Goal: Communication & Community: Answer question/provide support

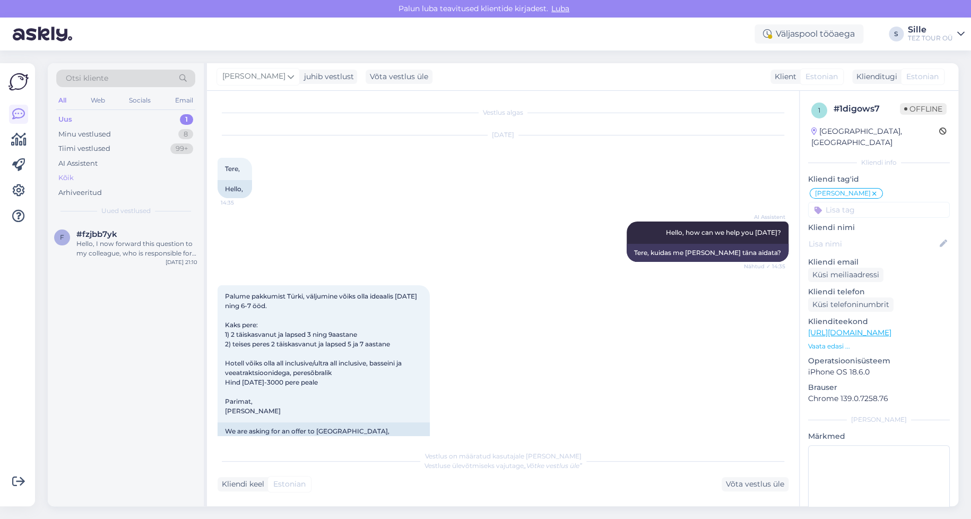
scroll to position [861, 0]
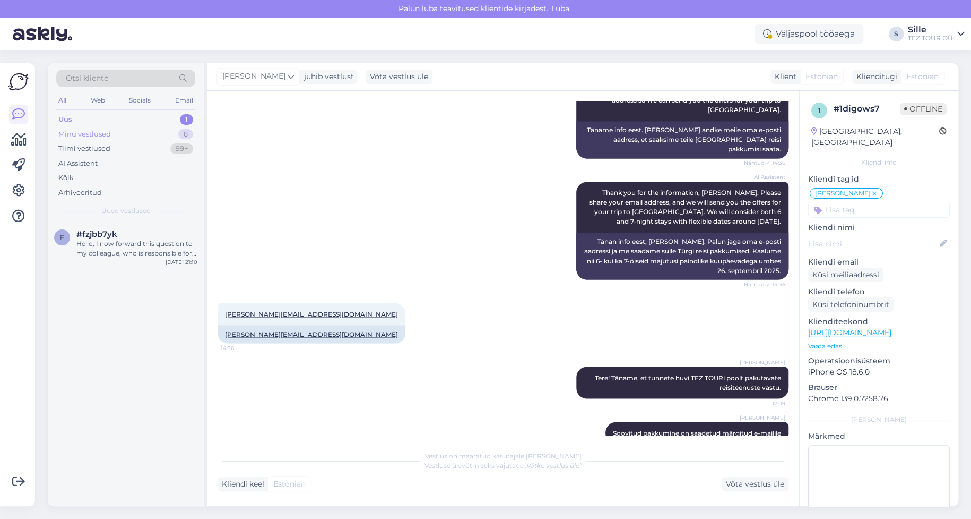
click at [83, 131] on div "Minu vestlused" at bounding box center [84, 134] width 53 height 11
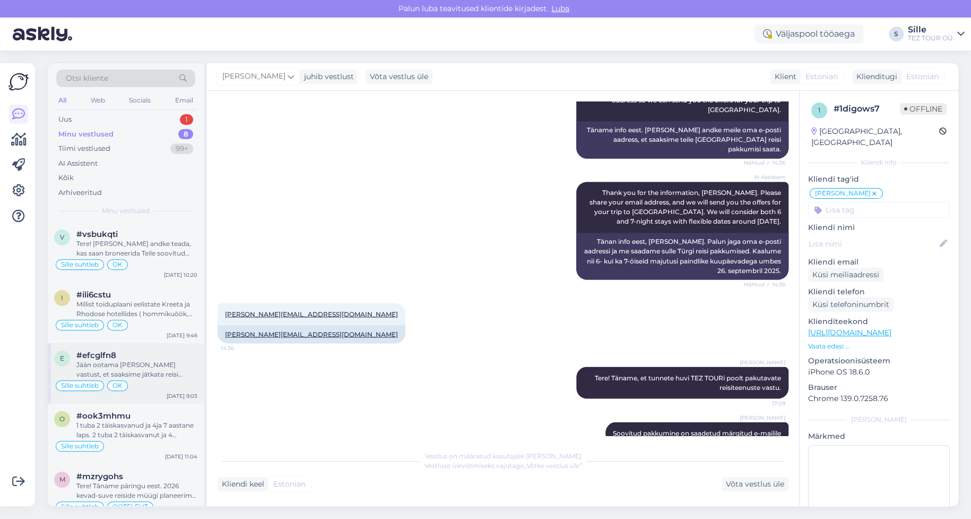
scroll to position [180, 0]
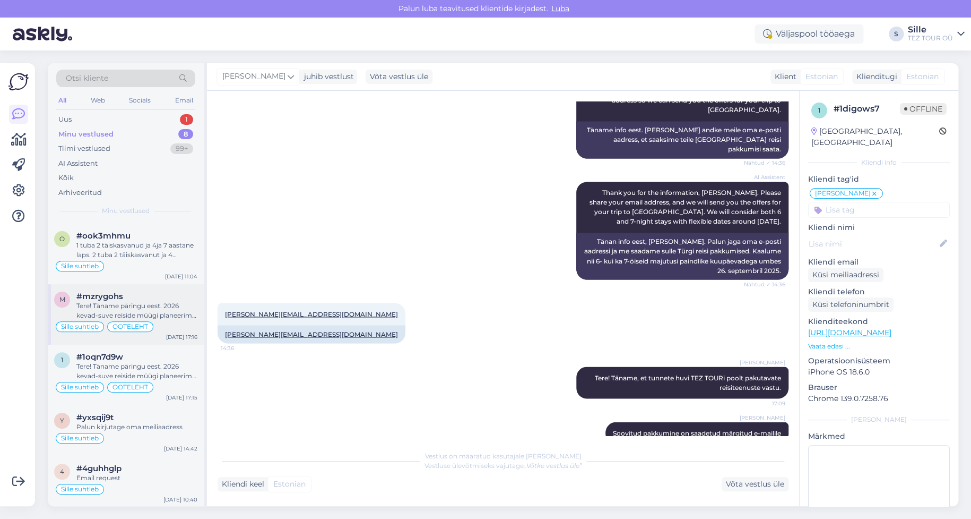
click at [195, 318] on div "Tere! Täname päringu eest. 2026 kevad-suve reiside müügi planeerime avada oktoo…" at bounding box center [136, 310] width 121 height 19
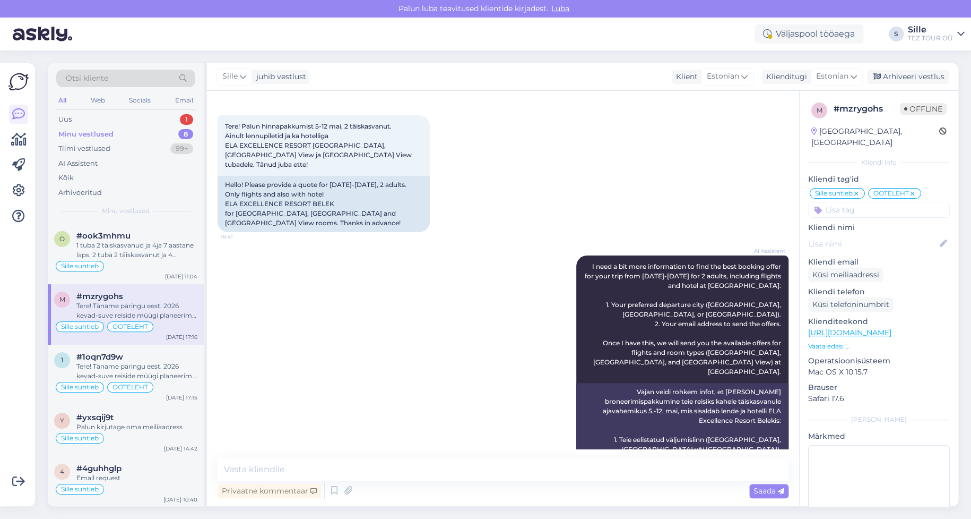
scroll to position [0, 0]
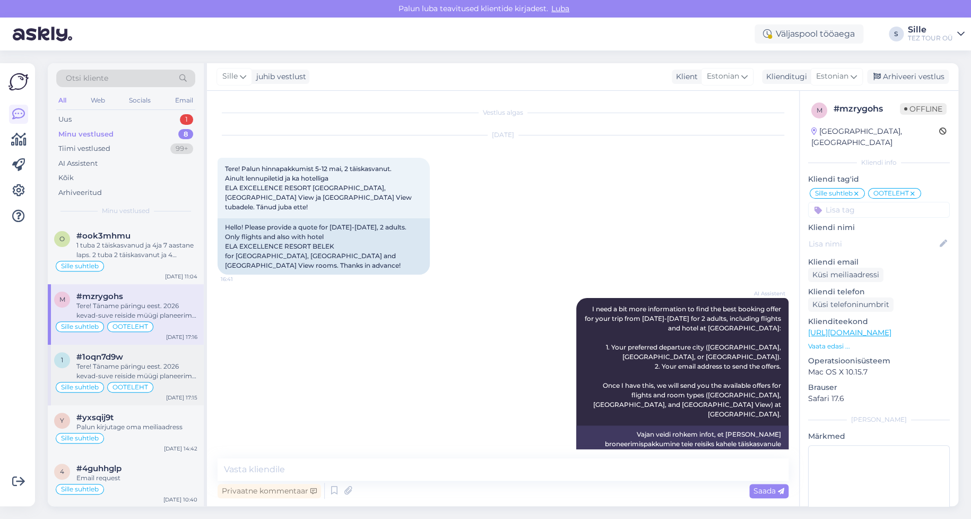
click at [105, 353] on span "#1oqn7d9w" at bounding box center [99, 357] width 47 height 10
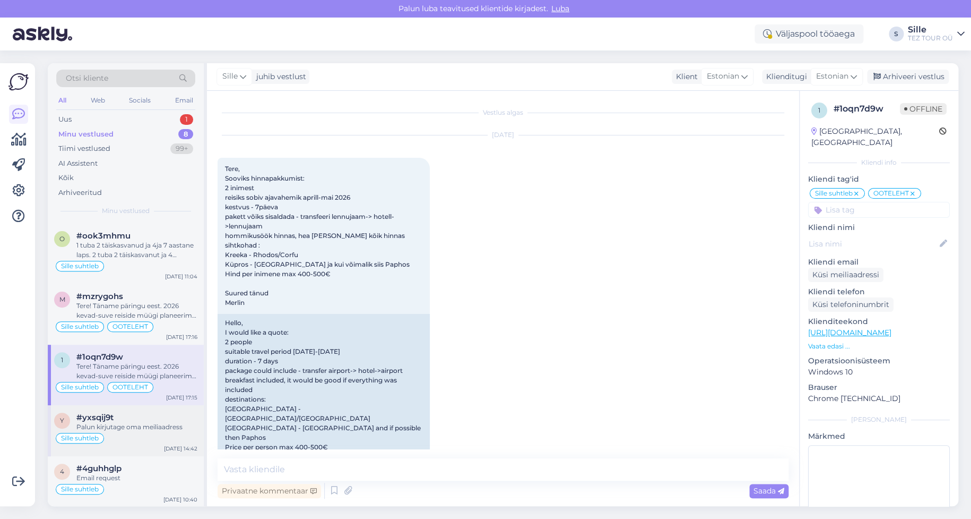
click at [112, 429] on div "Palun kirjutage oma meiliaadress" at bounding box center [136, 427] width 121 height 10
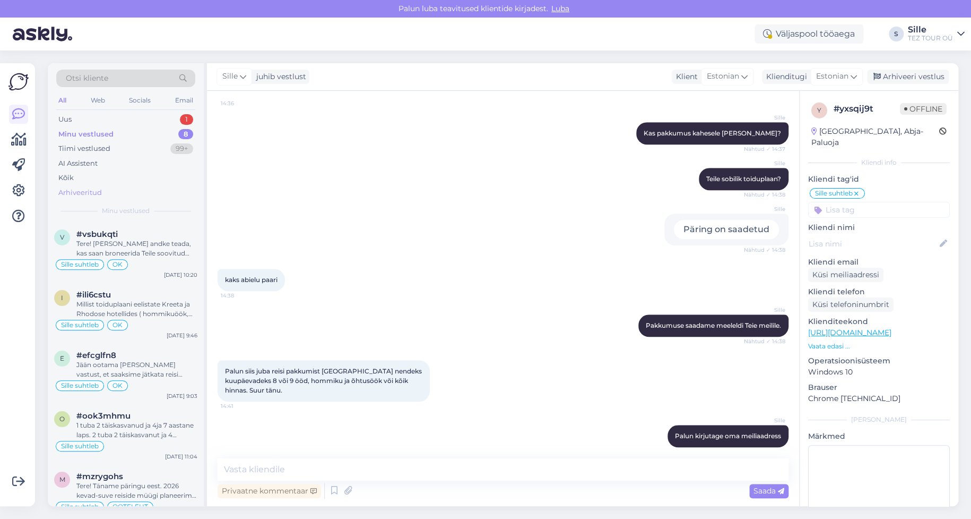
click at [81, 191] on div "Arhiveeritud" at bounding box center [80, 192] width 44 height 11
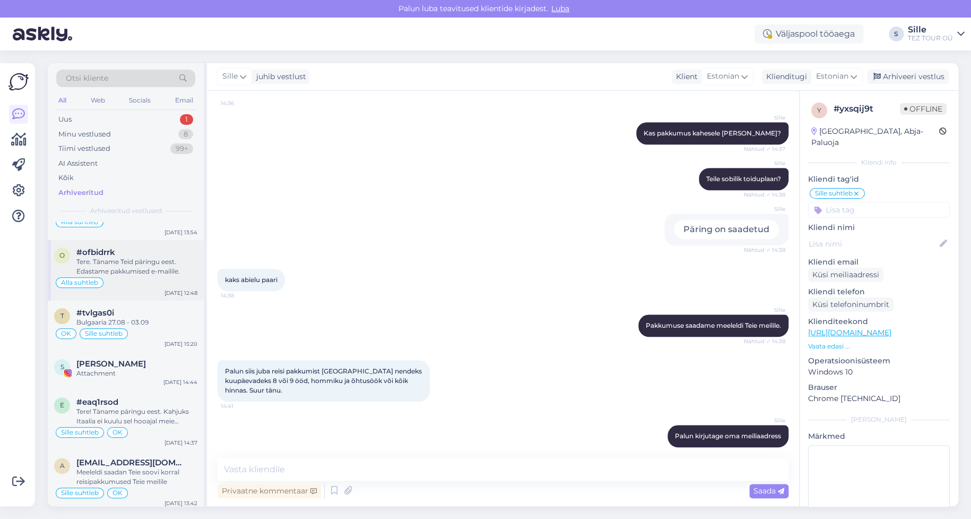
scroll to position [637, 0]
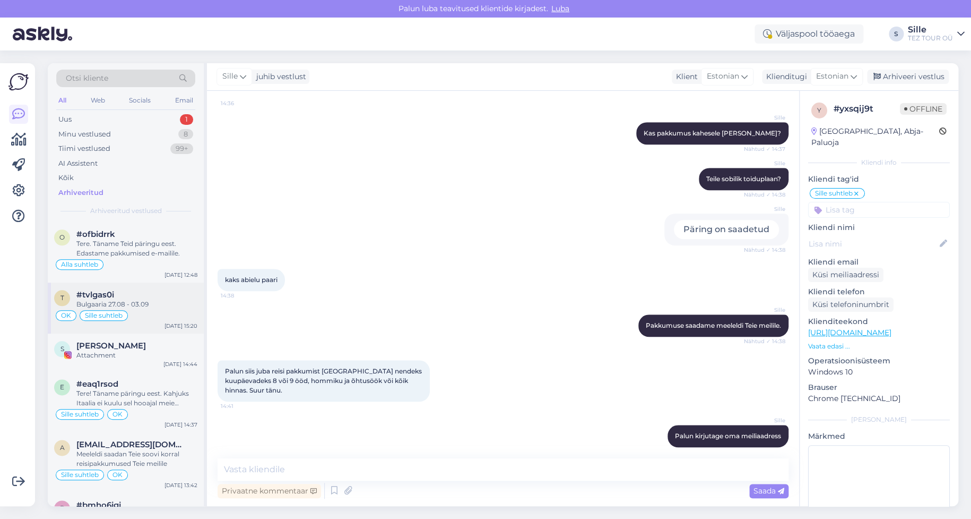
click at [122, 315] on span "Sille suhtleb" at bounding box center [104, 315] width 38 height 6
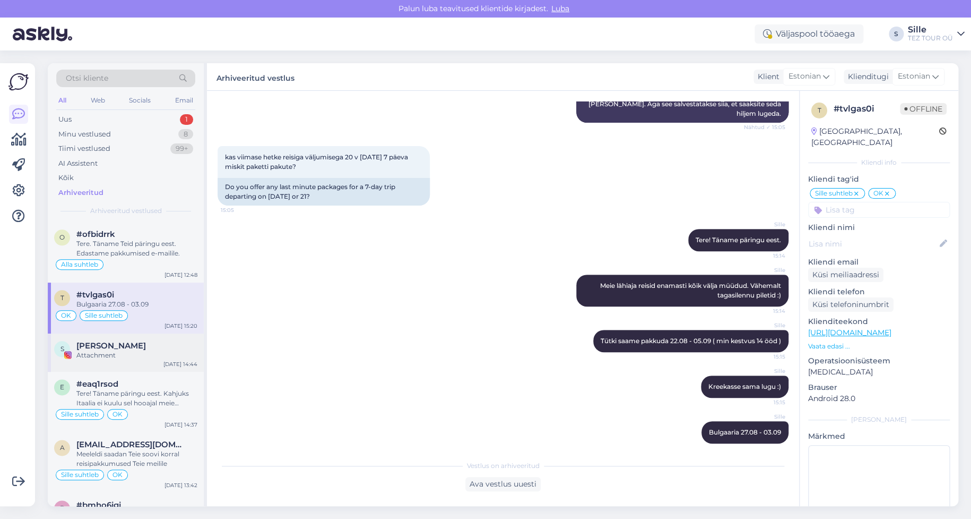
click at [139, 359] on div "S [PERSON_NAME] Attachment [DATE] 14:44" at bounding box center [126, 352] width 156 height 38
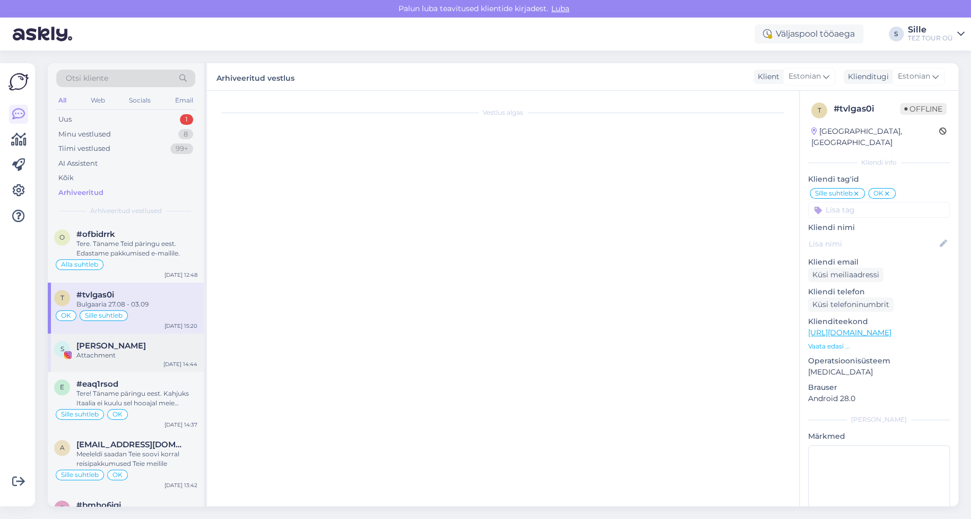
scroll to position [0, 0]
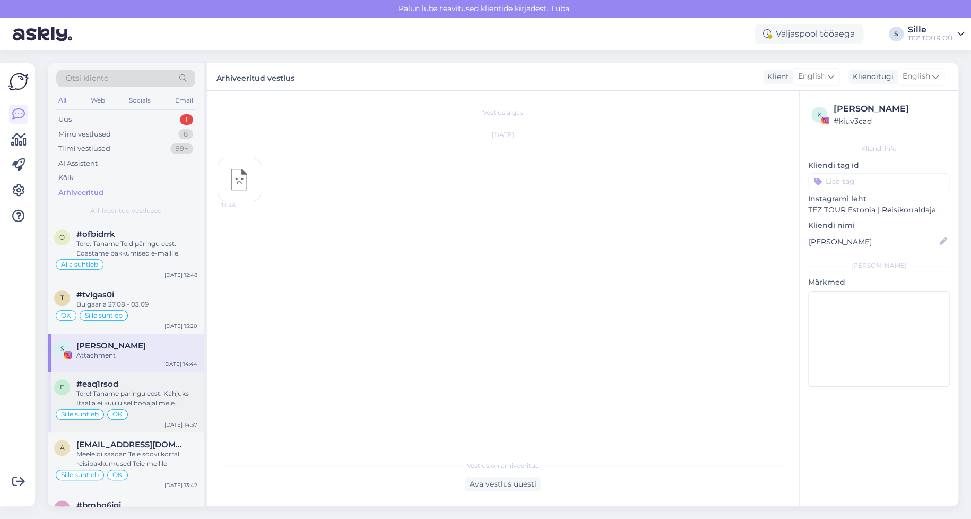
click at [130, 393] on div "Tere! Täname päringu eest. Kahjuks Itaalia ei kuulu sel hooajal meie reisiprogr…" at bounding box center [136, 398] width 121 height 19
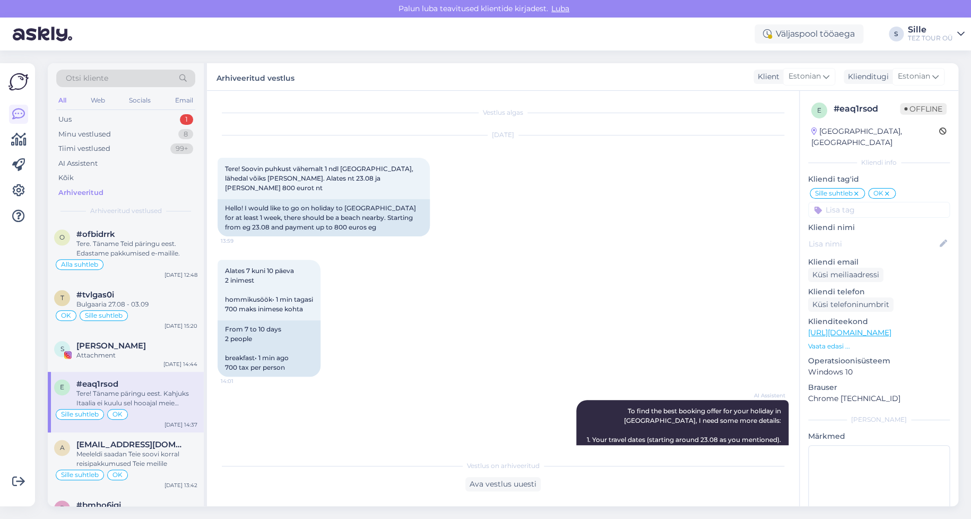
scroll to position [408, 0]
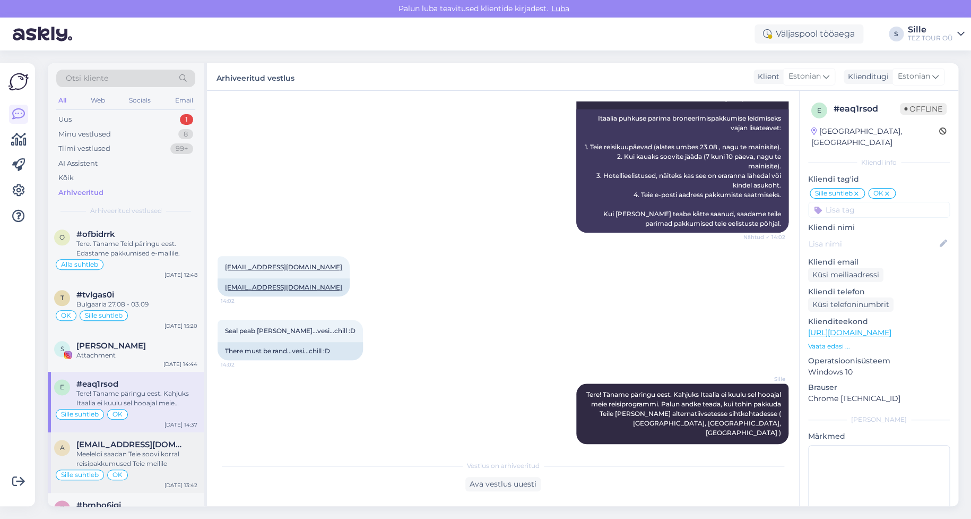
click at [98, 452] on div "Meeleldi saadan Teie soovi korral reisipakkumused Teie meilile" at bounding box center [136, 458] width 121 height 19
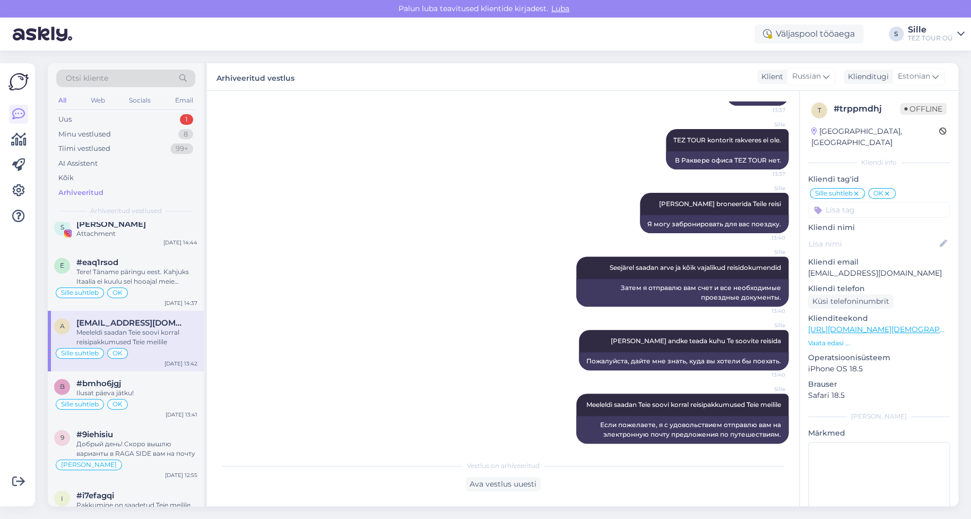
scroll to position [849, 0]
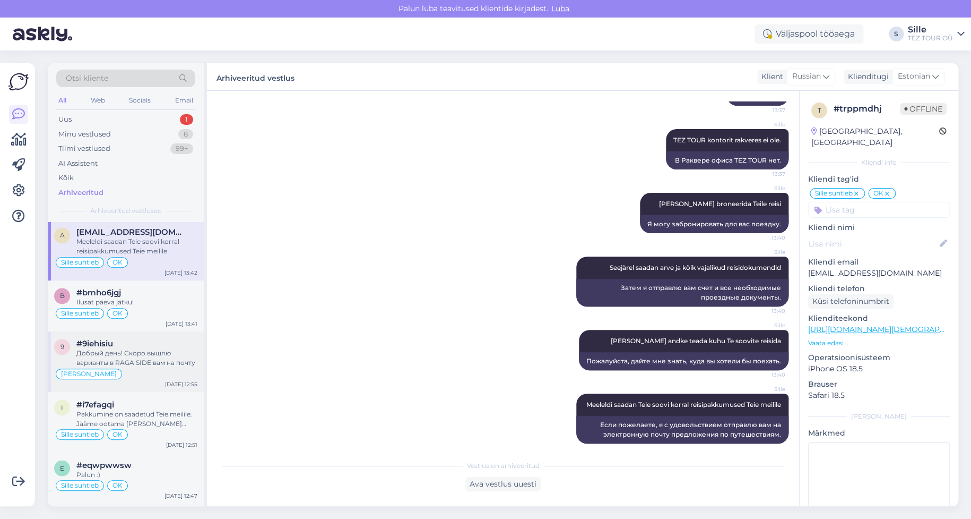
click at [107, 361] on div "Добрый день! Скоро вышлю варианты в RAGA SIDE вам на почту" at bounding box center [136, 357] width 121 height 19
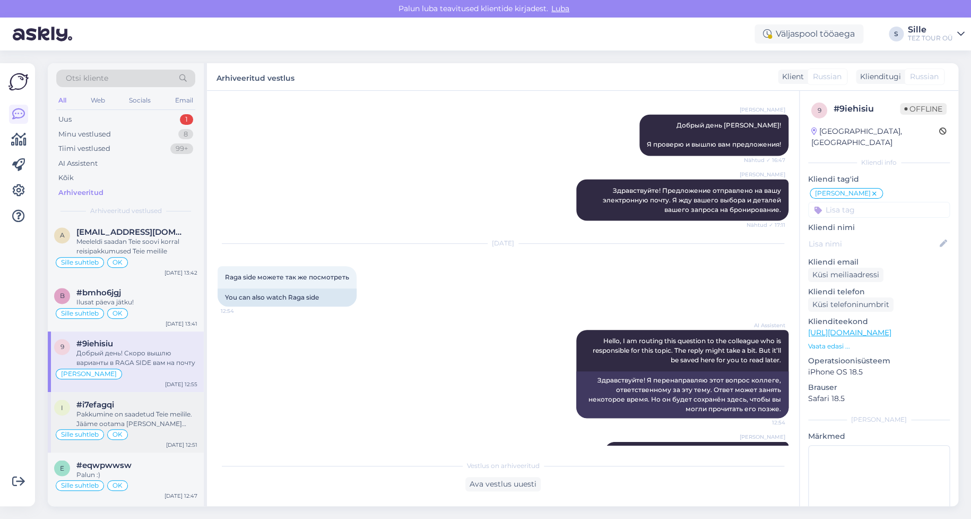
click at [126, 416] on div "Pakkumine on saadetud Teie meilile. Jääme ootama [PERSON_NAME] vastust ja [PERS…" at bounding box center [136, 418] width 121 height 19
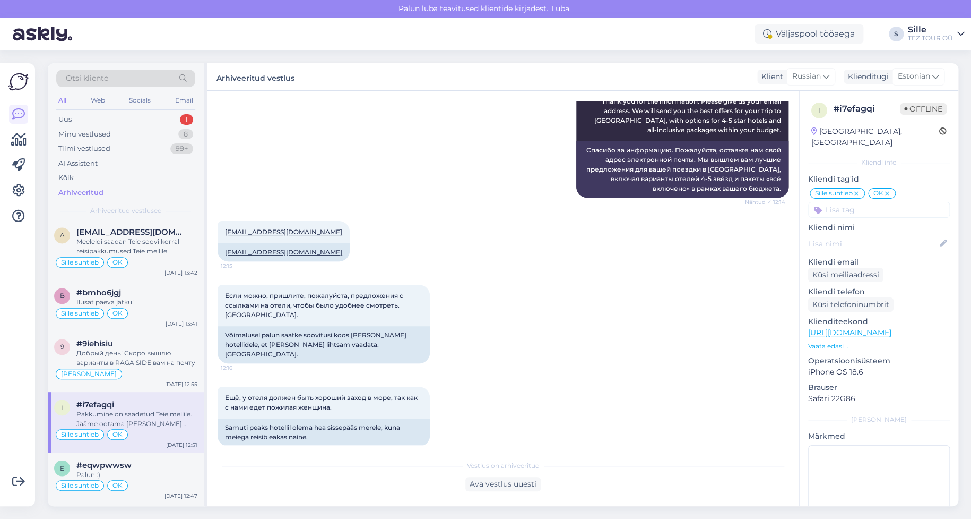
scroll to position [477, 0]
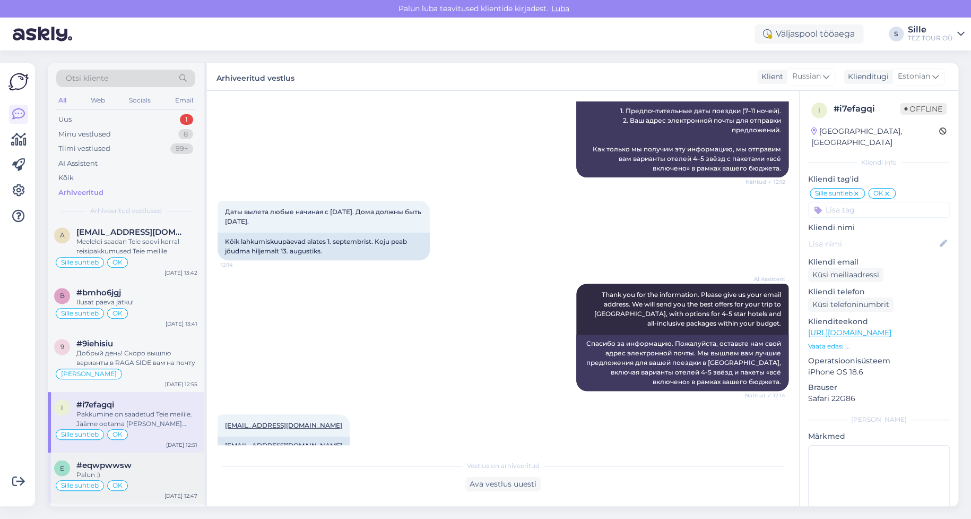
click at [145, 471] on div "Palun :)" at bounding box center [136, 474] width 121 height 10
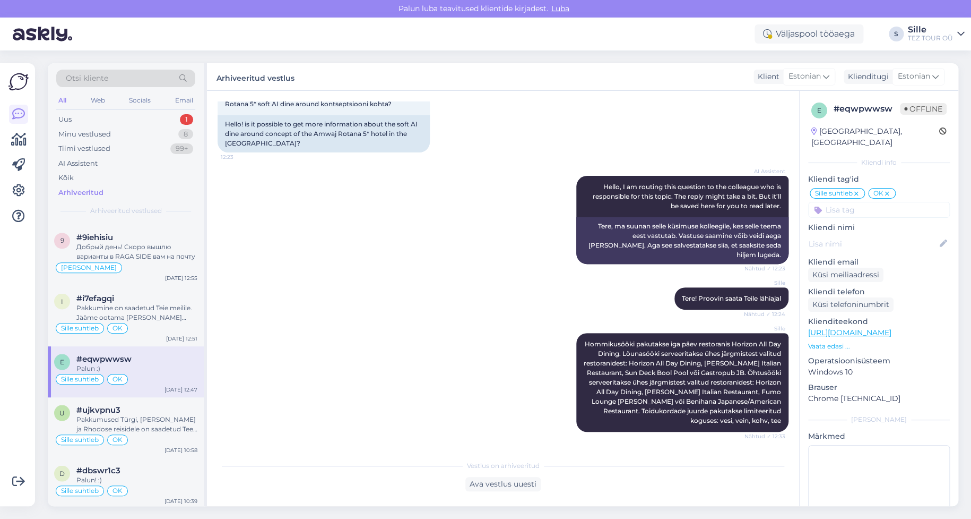
scroll to position [0, 0]
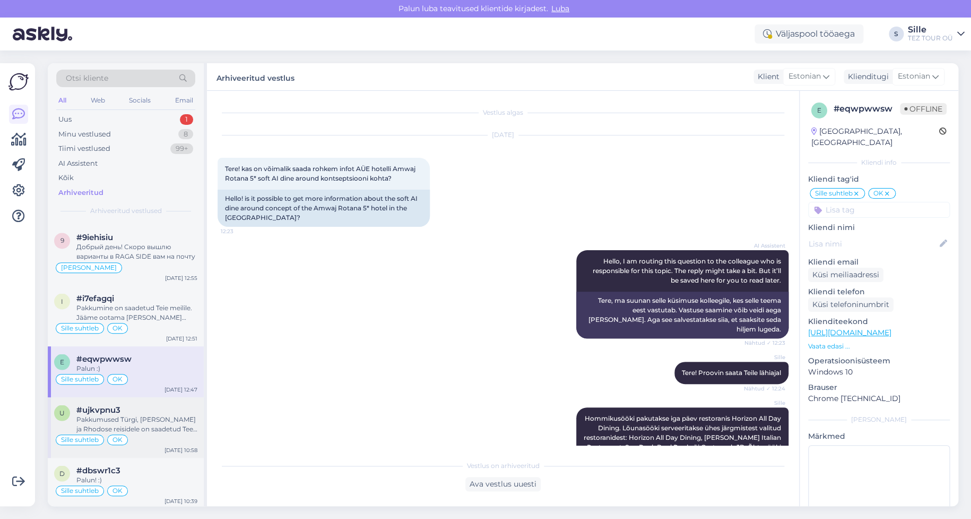
click at [125, 414] on div "Pakkumused Türgi, [PERSON_NAME] ja Rhodose reisidele on saadetud Tee e-mailile.…" at bounding box center [136, 423] width 121 height 19
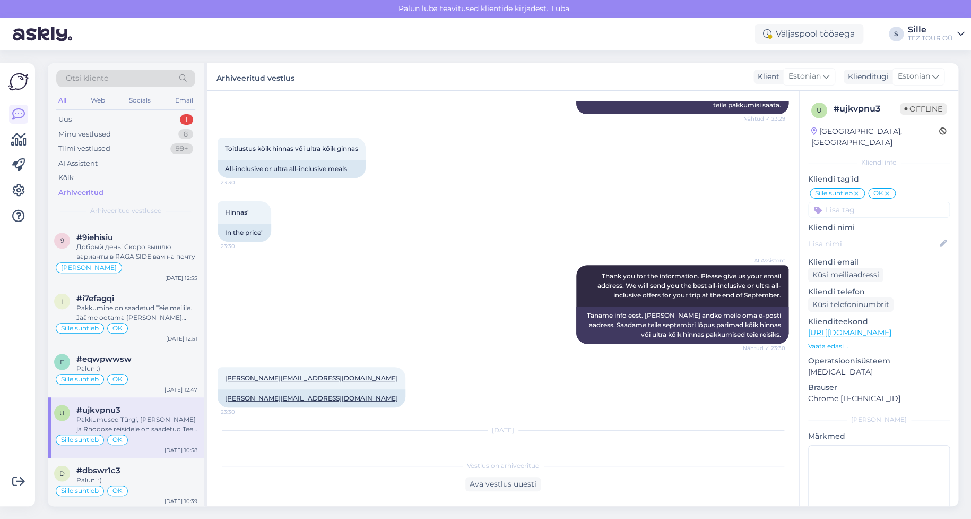
scroll to position [563, 0]
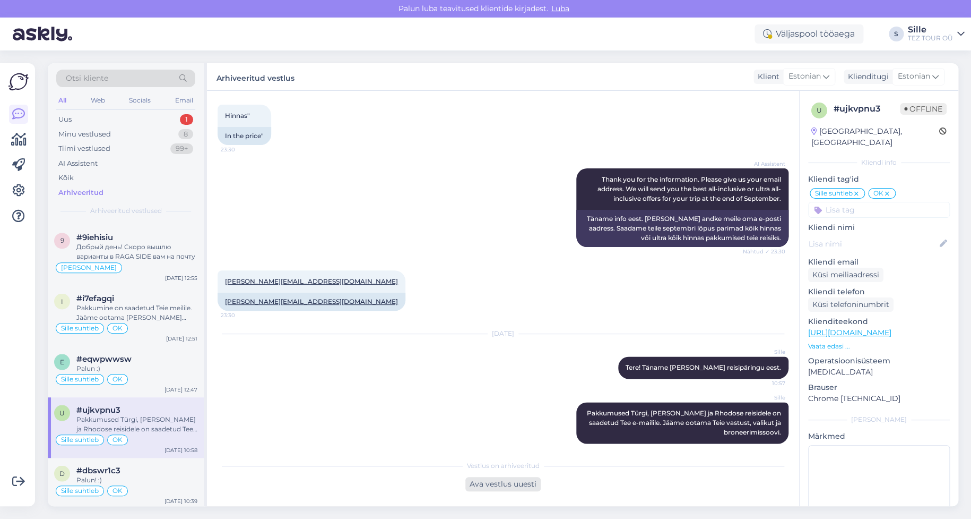
click at [496, 481] on div "Ava vestlus uuesti" at bounding box center [502, 484] width 75 height 14
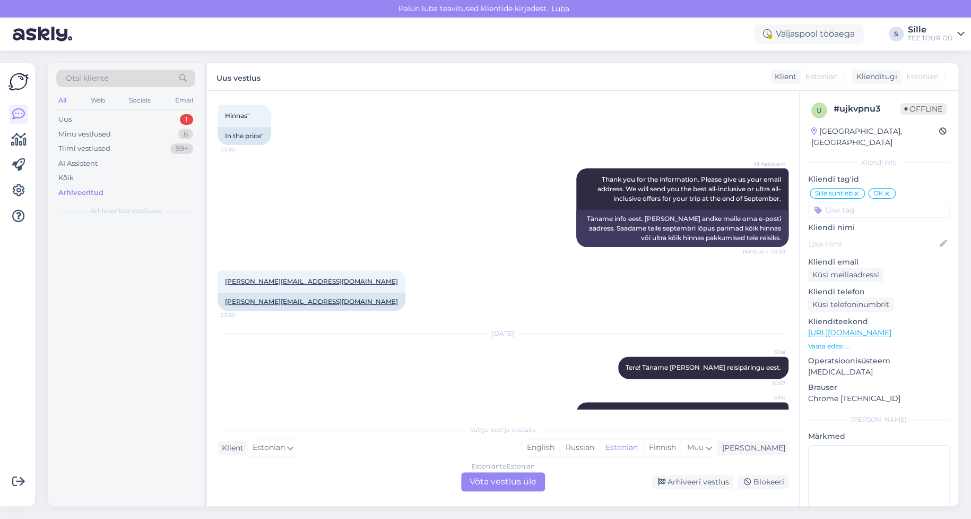
scroll to position [0, 0]
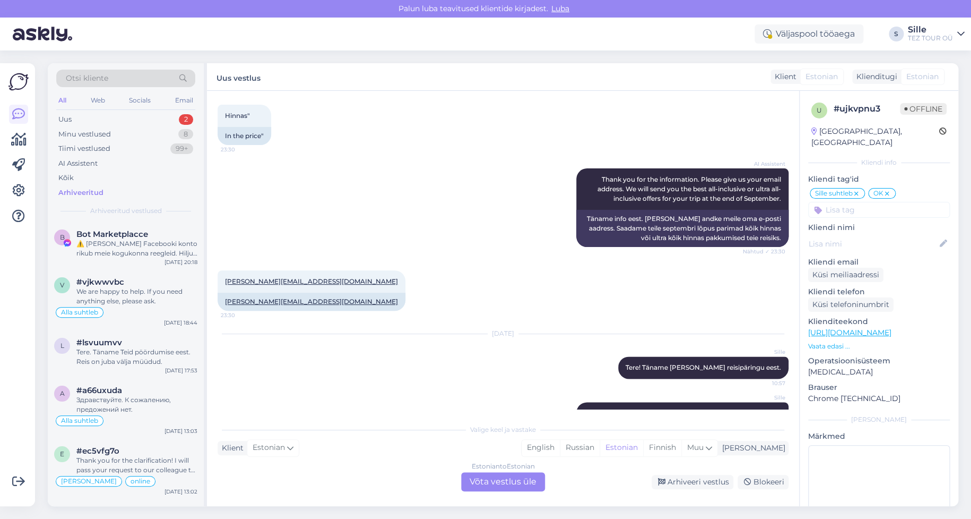
click at [499, 474] on div "Estonian to Estonian Võta vestlus üle" at bounding box center [503, 481] width 84 height 19
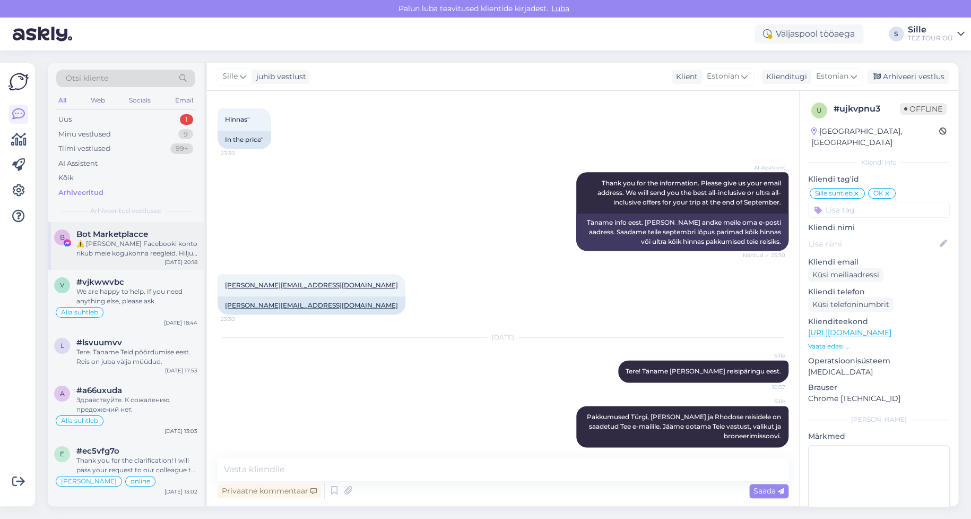
click at [141, 262] on div "B Bot Marketplacce ⚠️ Teie Facebooki konto rikub meie kogukonna reegleid. Hilju…" at bounding box center [126, 246] width 156 height 48
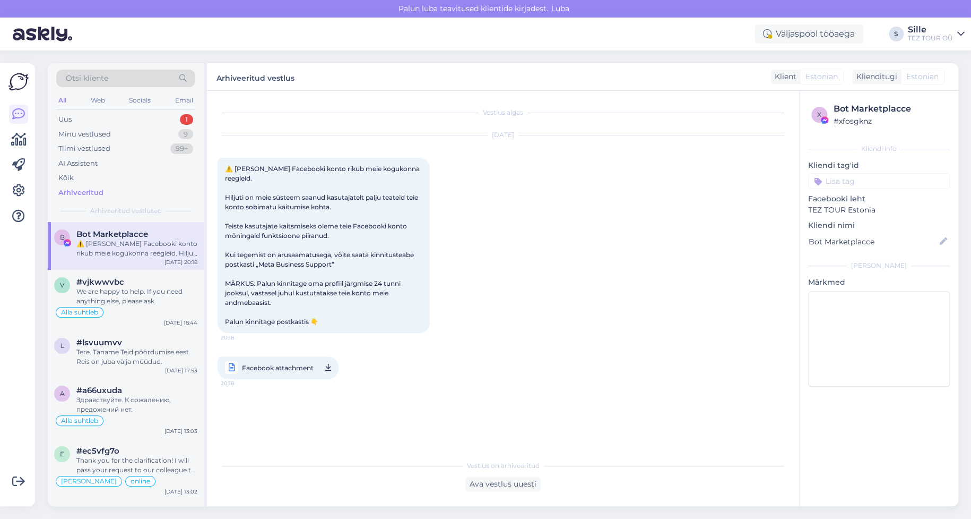
scroll to position [0, 0]
click at [82, 118] on div "Uus 1" at bounding box center [125, 119] width 139 height 15
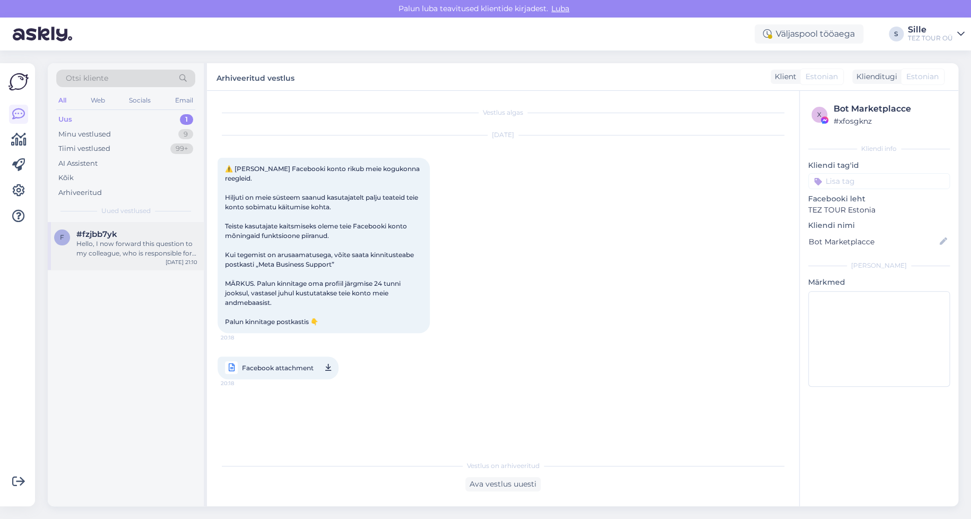
click at [147, 246] on div "Hello, I now forward this question to my colleague, who is responsible for this…" at bounding box center [136, 248] width 121 height 19
